Goal: Obtain resource: Obtain resource

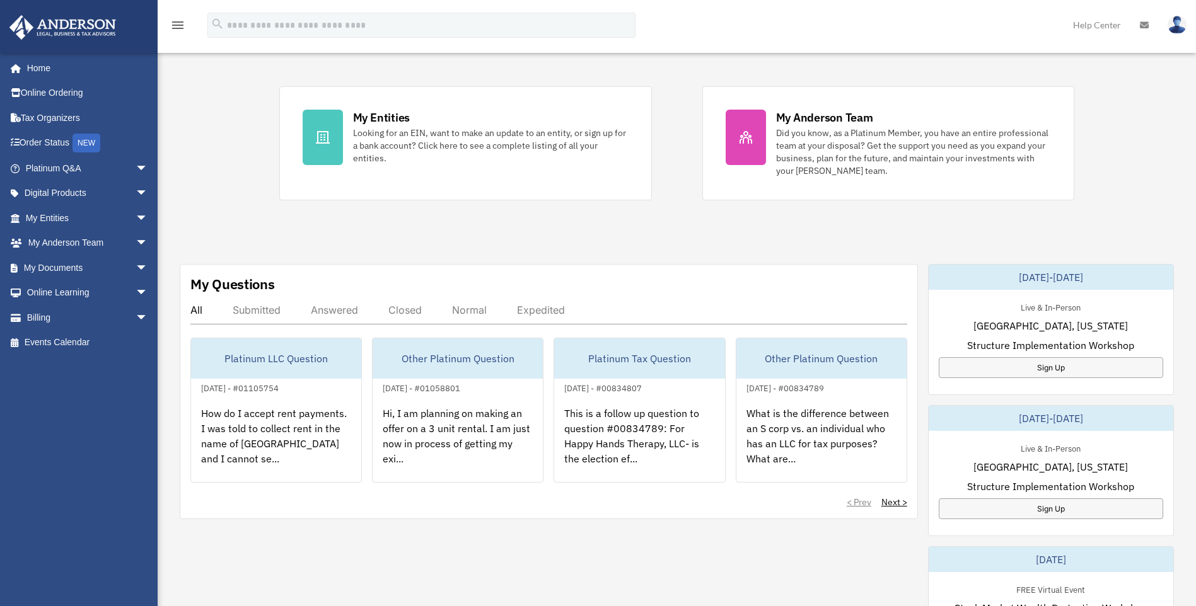
scroll to position [252, 0]
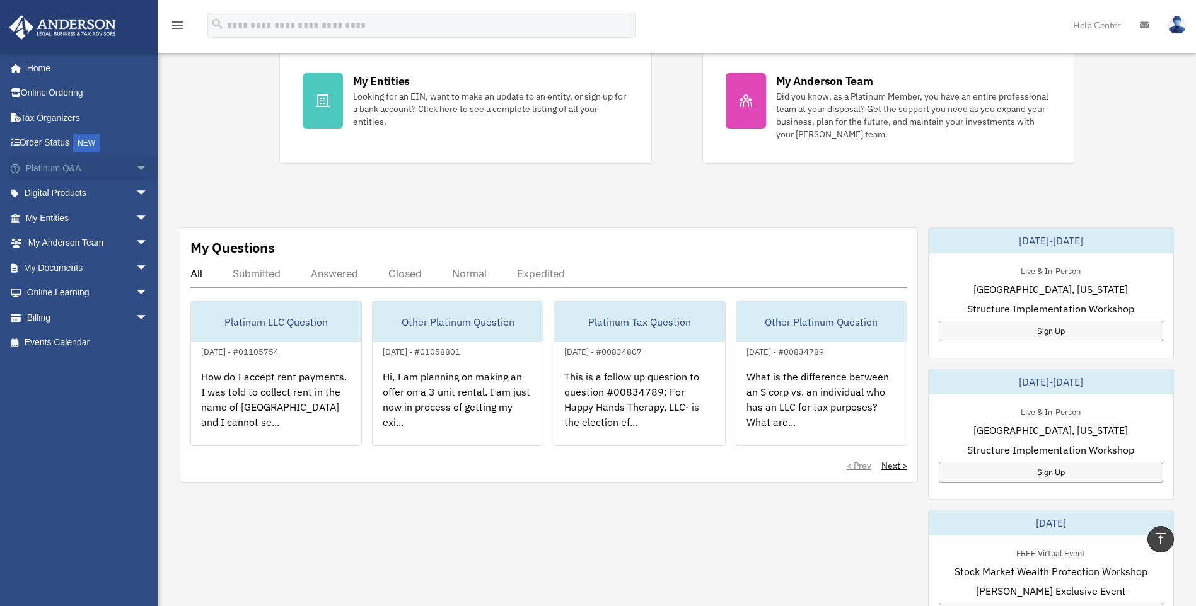
click at [79, 165] on link "Platinum Q&A arrow_drop_down" at bounding box center [88, 168] width 158 height 25
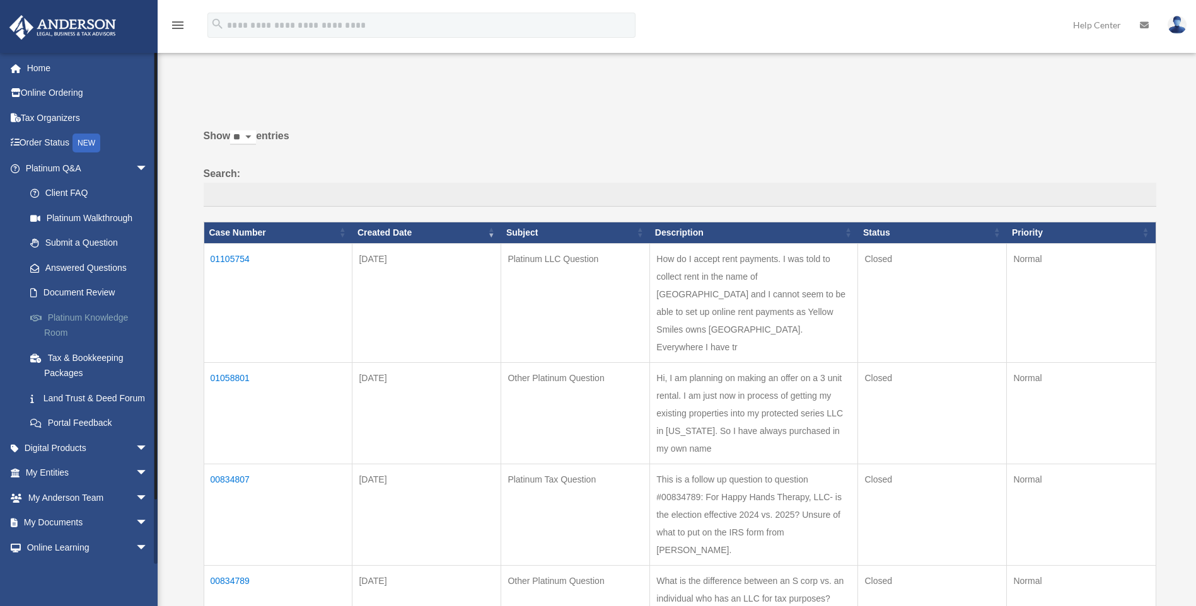
click at [89, 318] on link "Platinum Knowledge Room" at bounding box center [92, 325] width 149 height 40
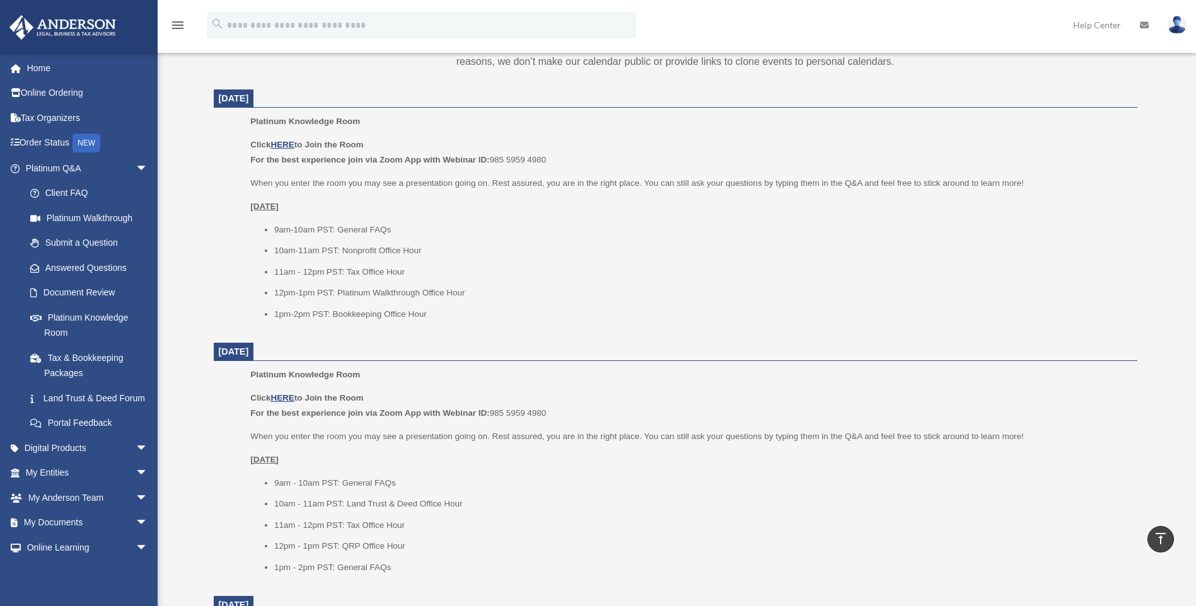
scroll to position [441, 0]
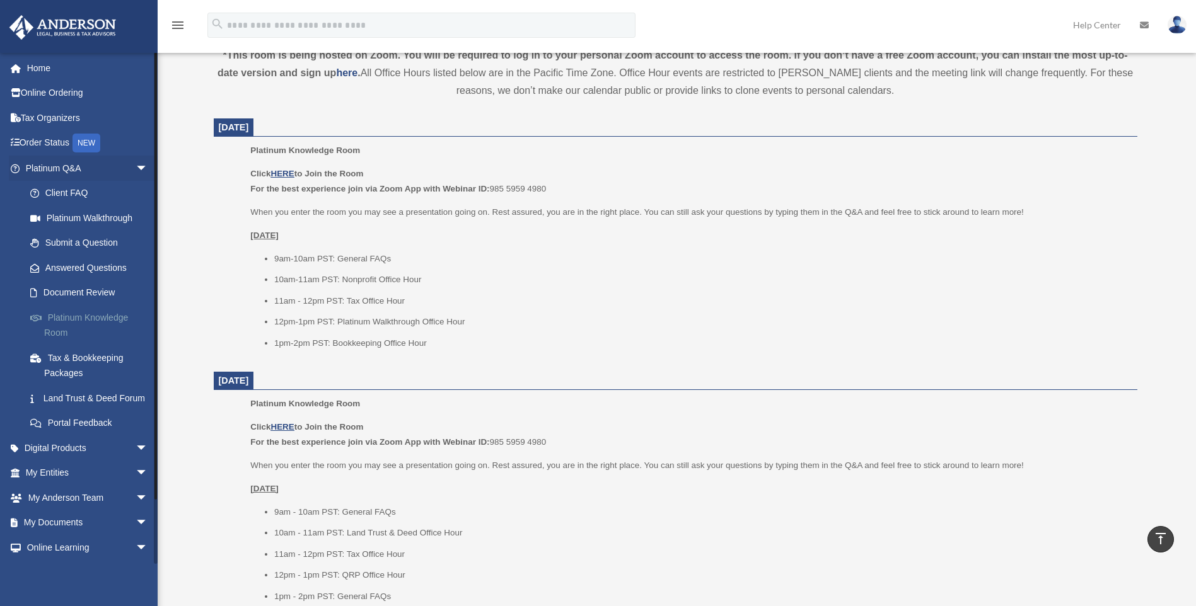
click at [106, 325] on link "Platinum Knowledge Room" at bounding box center [92, 325] width 149 height 40
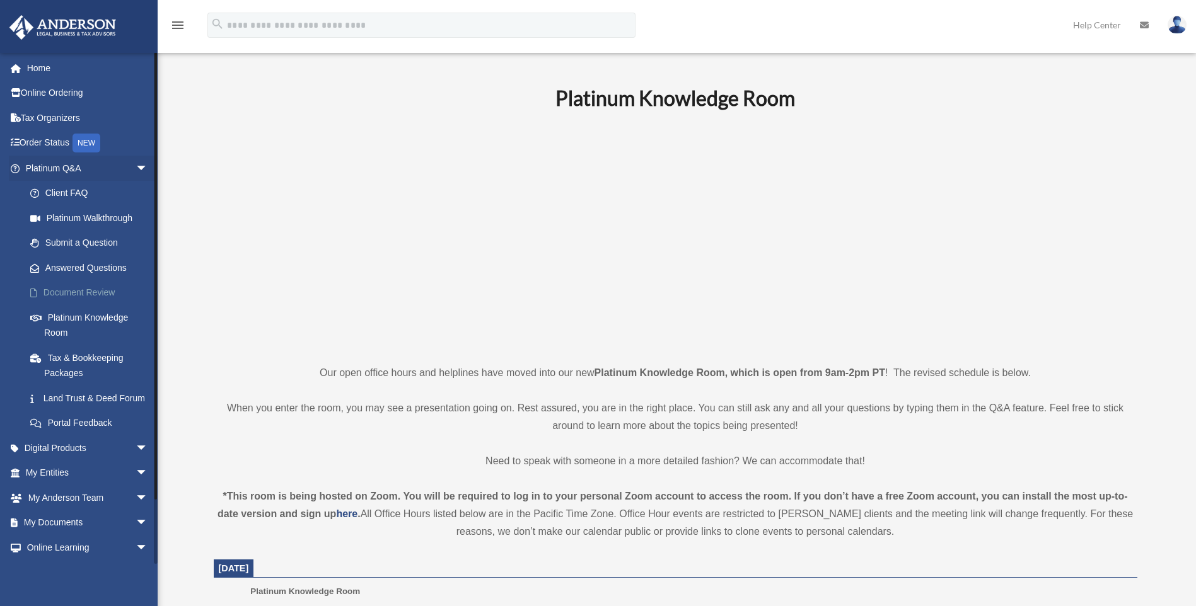
click at [94, 291] on link "Document Review" at bounding box center [92, 292] width 149 height 25
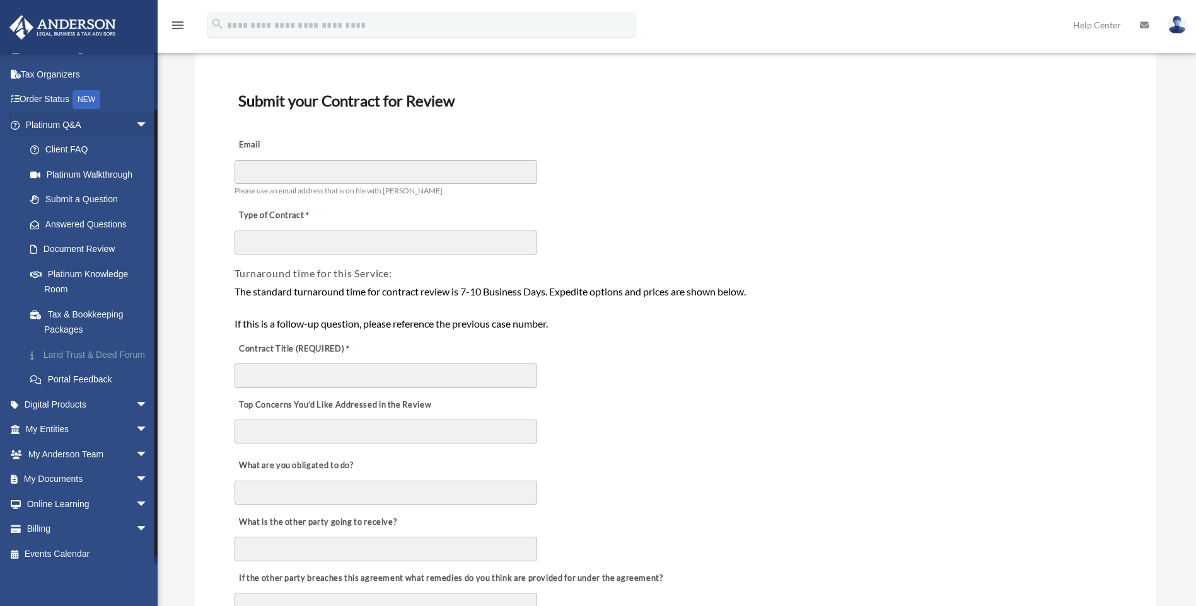
scroll to position [63, 0]
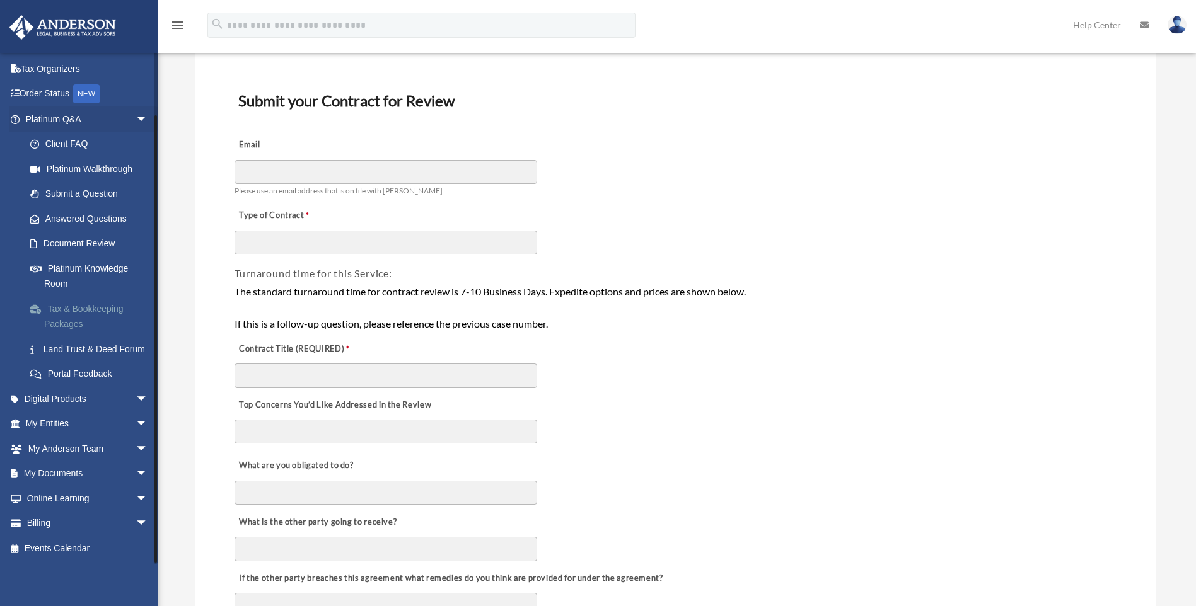
click at [93, 307] on link "Tax & Bookkeeping Packages" at bounding box center [92, 316] width 149 height 40
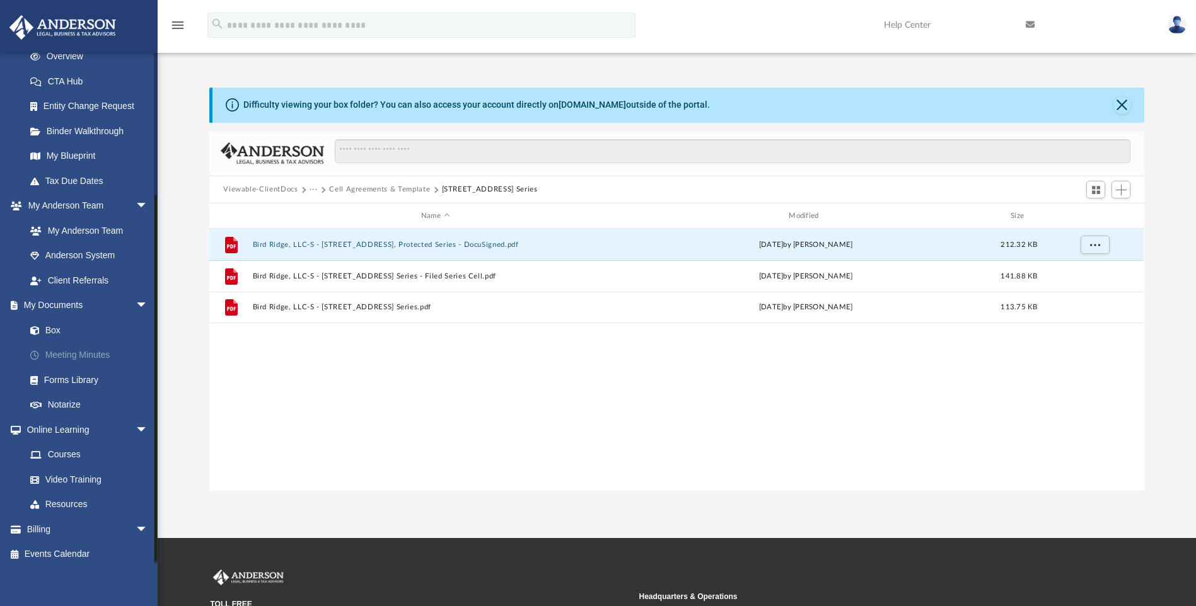
scroll to position [189, 0]
click at [80, 499] on link "Resources" at bounding box center [92, 502] width 149 height 25
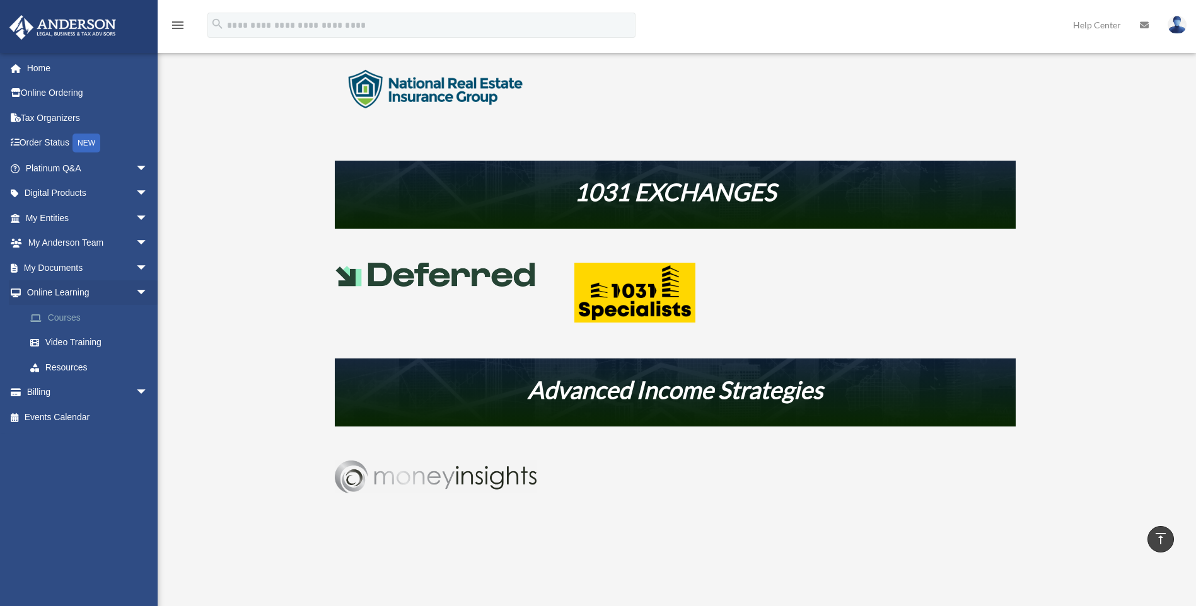
scroll to position [504, 0]
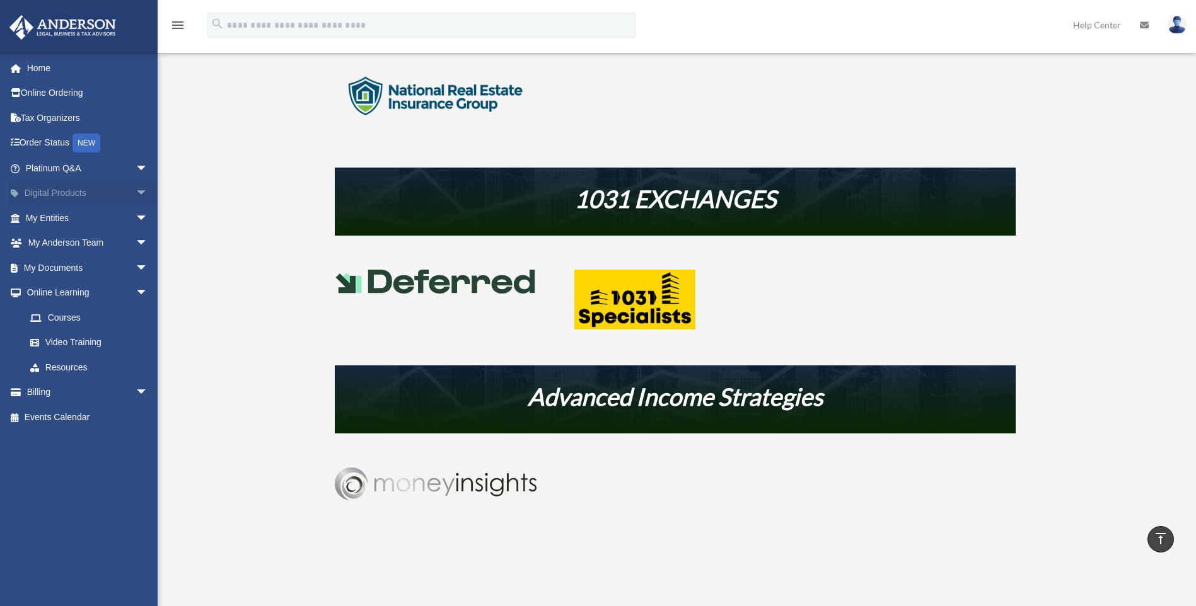
click at [115, 184] on link "Digital Products arrow_drop_down" at bounding box center [88, 193] width 158 height 25
click at [136, 195] on span "arrow_drop_down" at bounding box center [148, 194] width 25 height 26
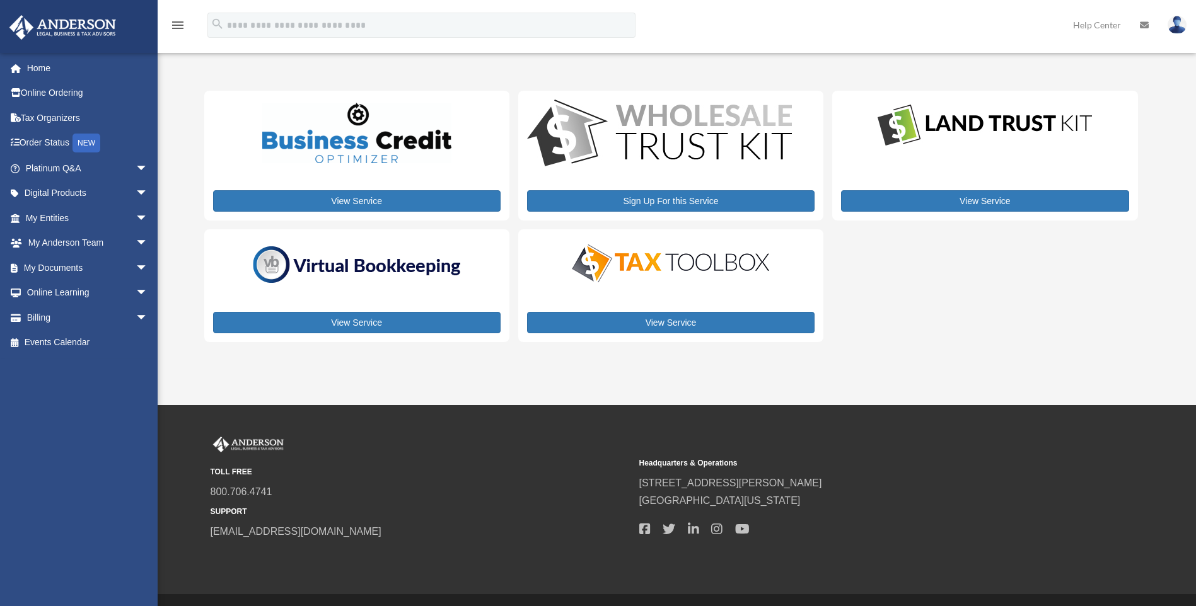
click at [383, 271] on img at bounding box center [356, 264] width 221 height 47
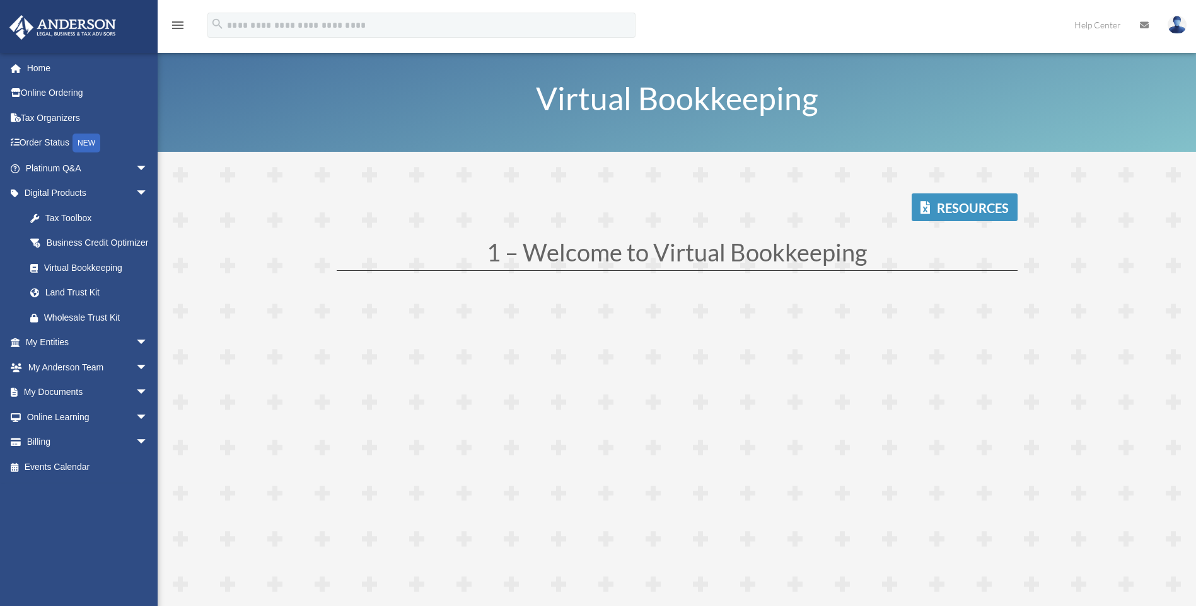
click at [968, 207] on link "Resources" at bounding box center [964, 208] width 106 height 28
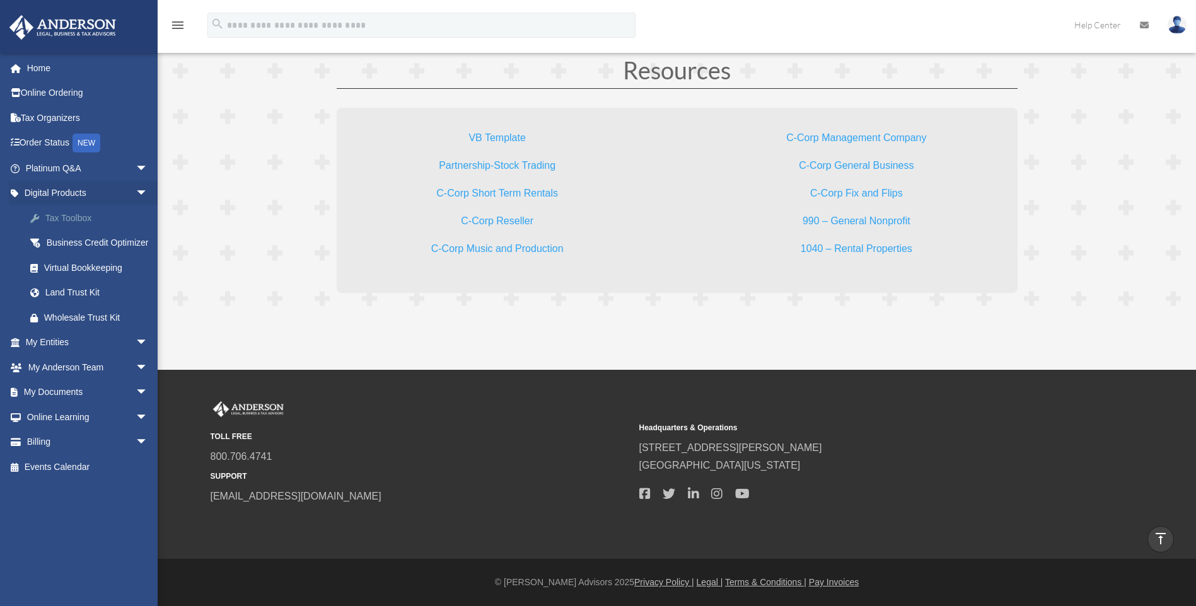
click at [93, 218] on div "Tax Toolbox" at bounding box center [97, 219] width 107 height 16
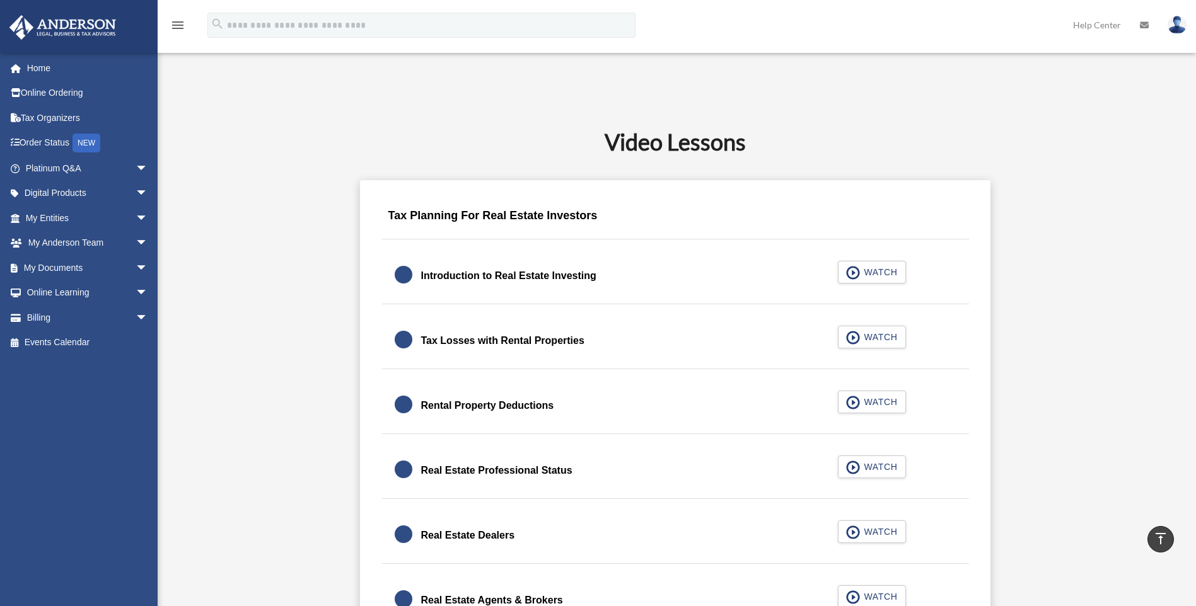
scroll to position [693, 0]
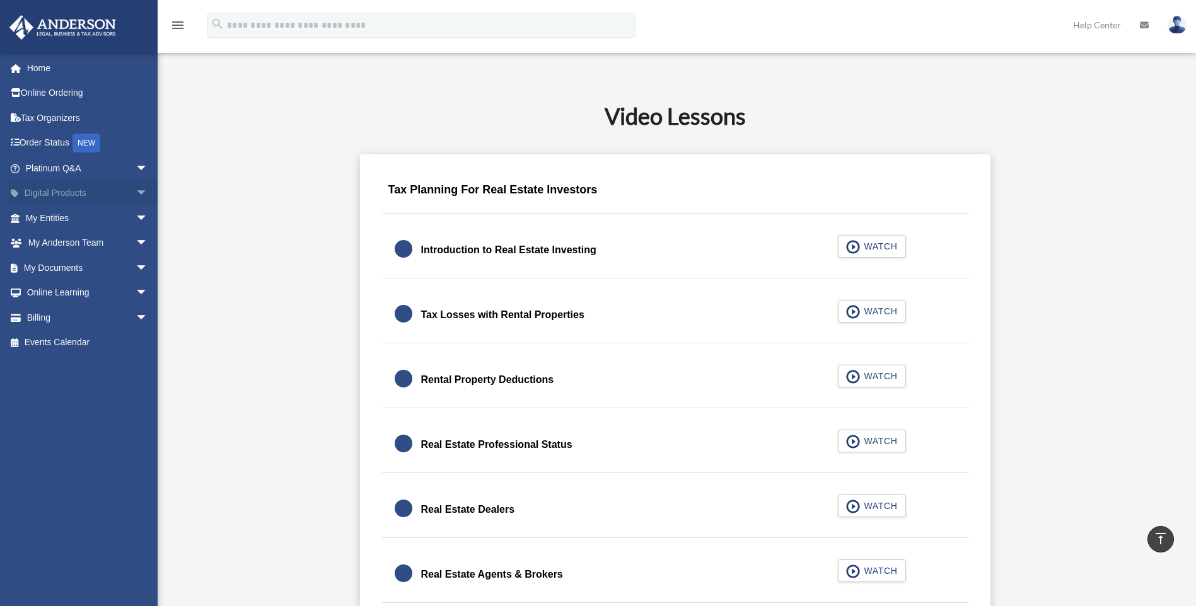
click at [136, 197] on span "arrow_drop_down" at bounding box center [148, 194] width 25 height 26
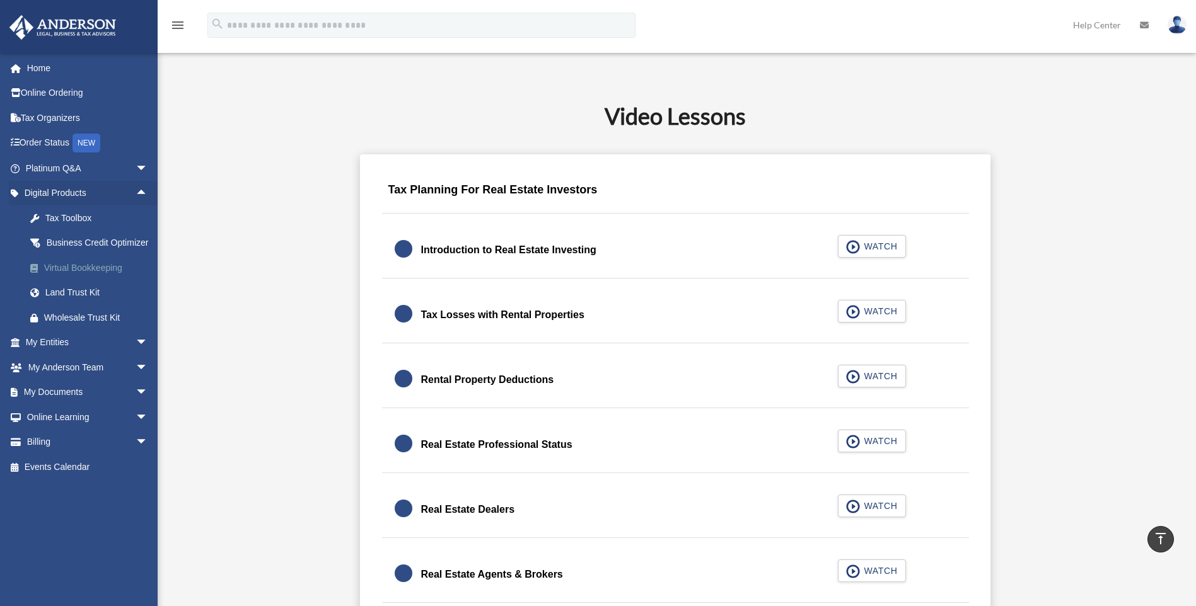
click at [99, 276] on div "Virtual Bookkeeping" at bounding box center [97, 268] width 107 height 16
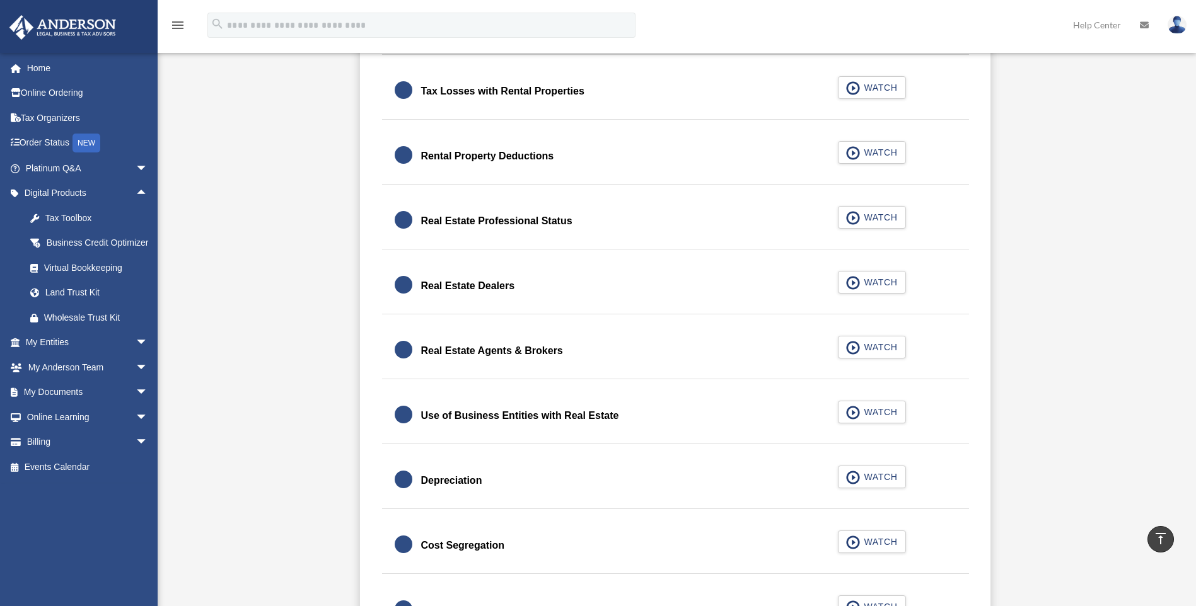
scroll to position [945, 0]
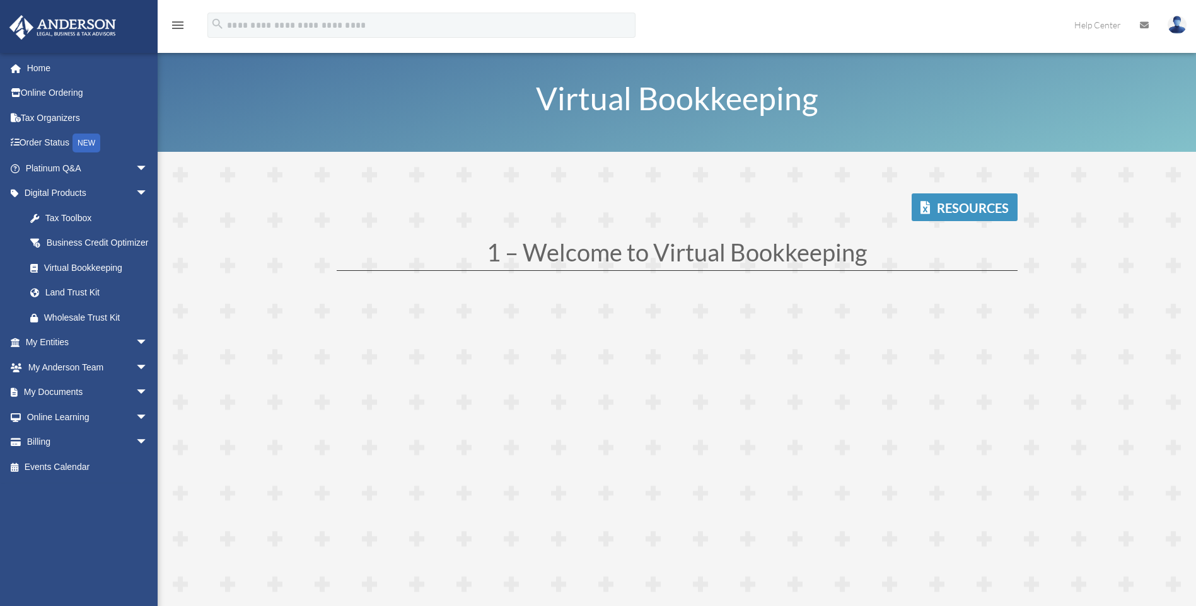
click at [945, 205] on link "Resources" at bounding box center [964, 208] width 106 height 28
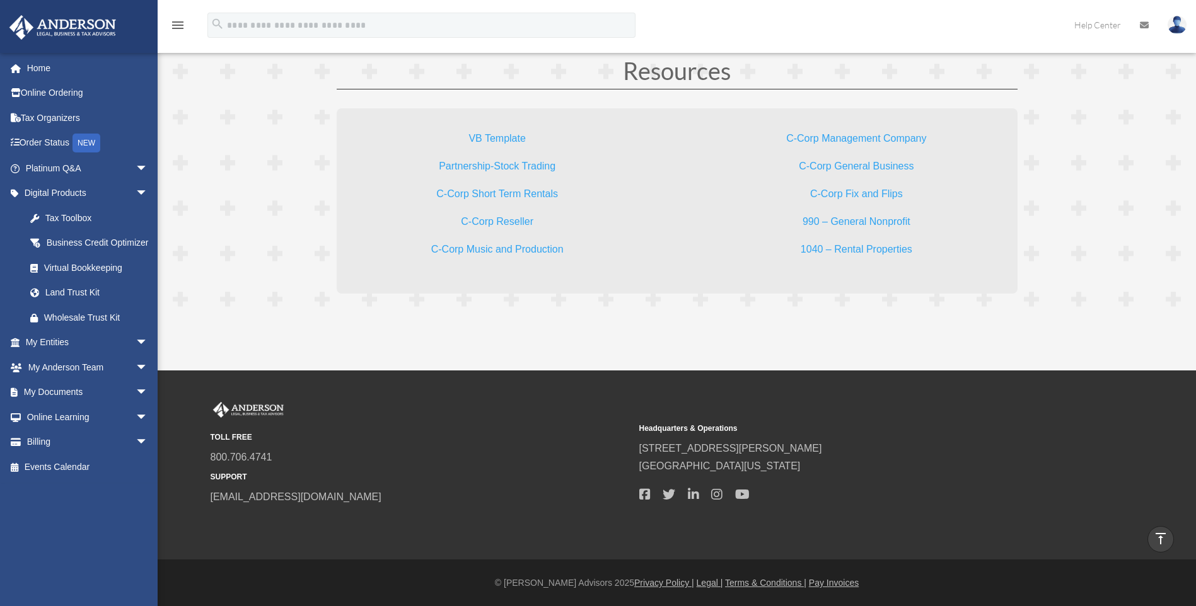
scroll to position [3793, 0]
click at [514, 138] on link "VB Template" at bounding box center [496, 140] width 57 height 17
click at [823, 252] on link "1040 – Rental Properties" at bounding box center [857, 251] width 112 height 17
